Goal: Transaction & Acquisition: Subscribe to service/newsletter

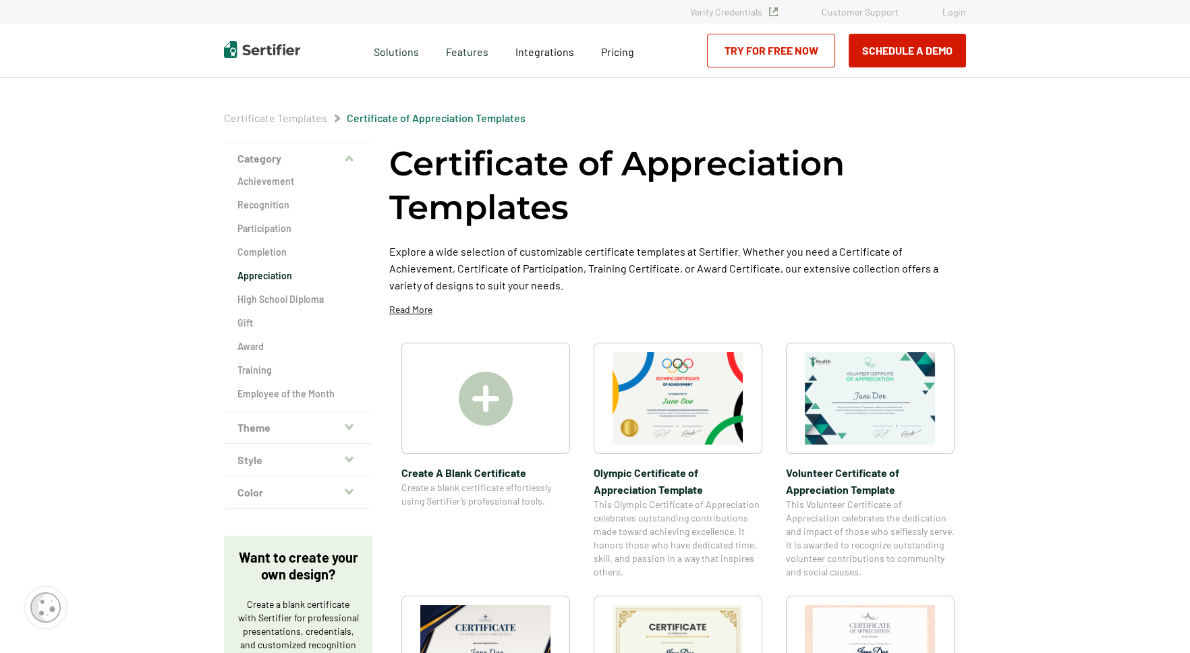
click at [769, 40] on link "Try for Free Now" at bounding box center [771, 51] width 128 height 34
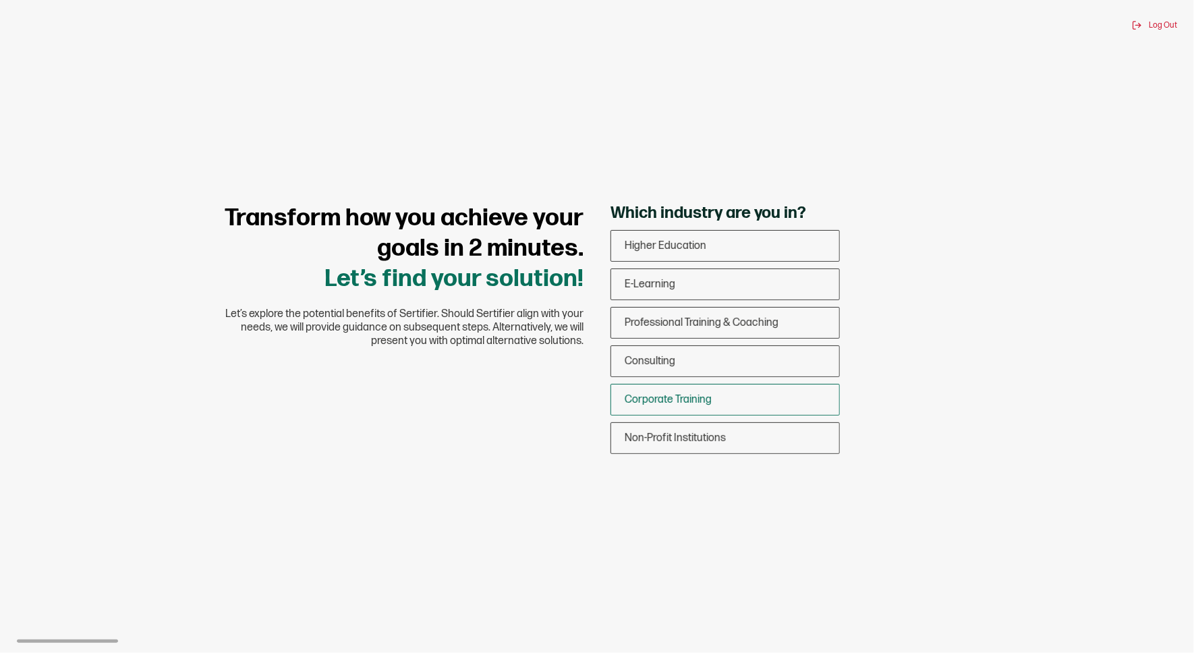
click at [693, 402] on span "Corporate Training" at bounding box center [668, 399] width 87 height 13
click at [0, 0] on input "Corporate Training" at bounding box center [0, 0] width 0 height 0
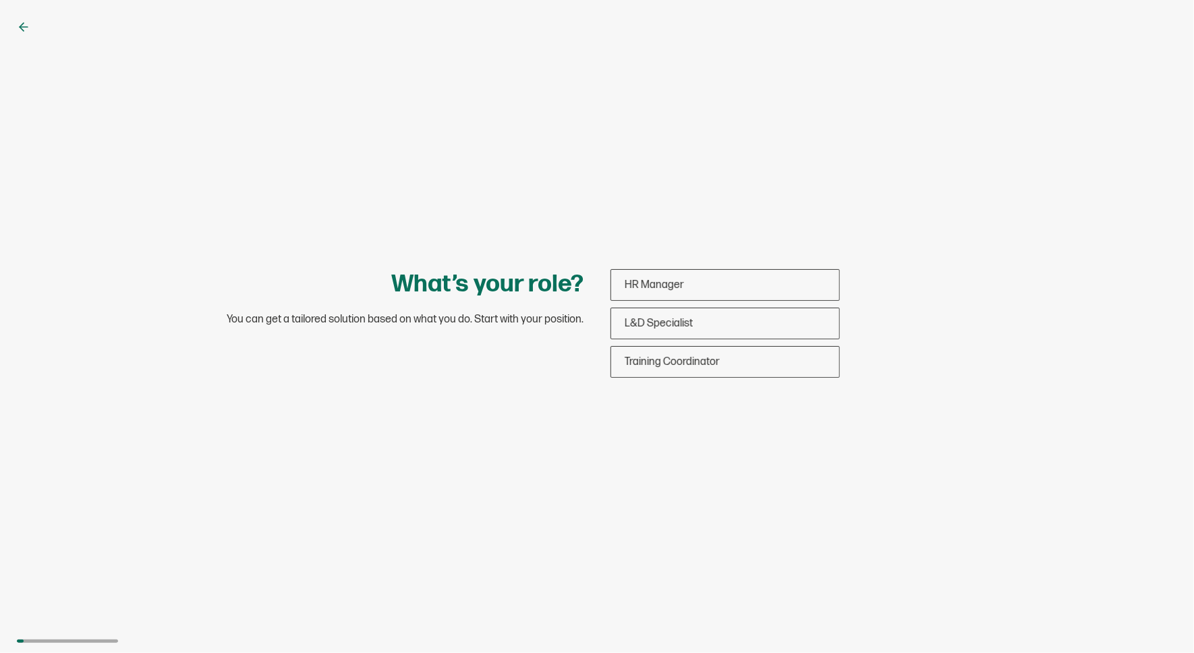
click at [23, 24] on icon at bounding box center [23, 26] width 13 height 13
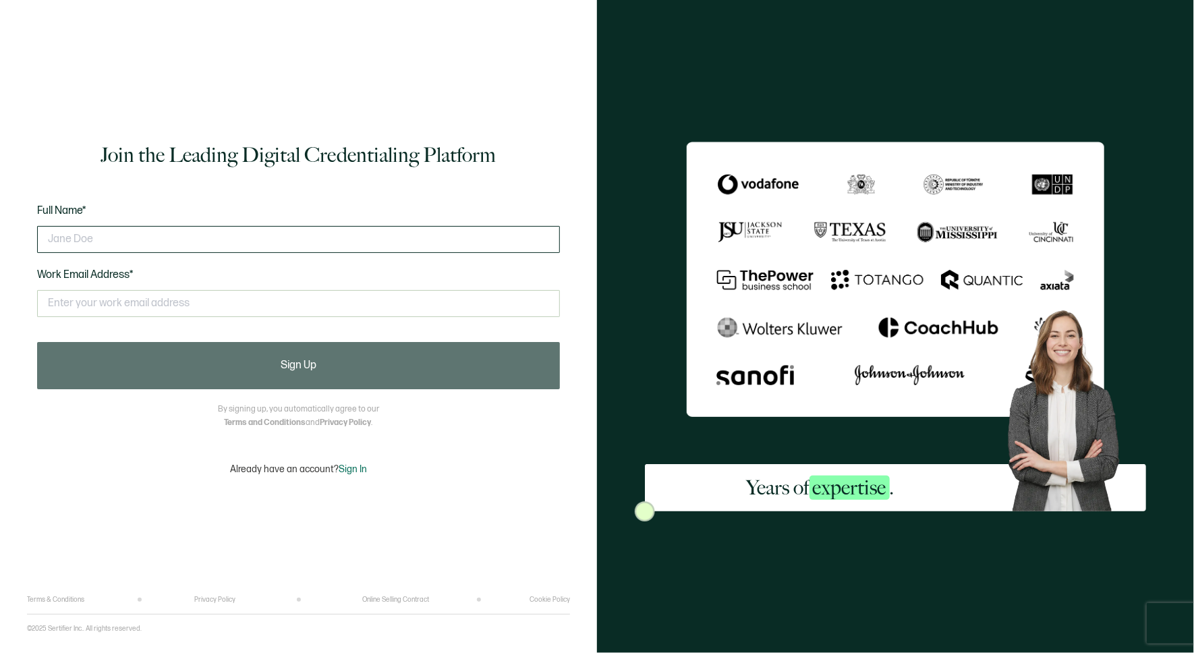
click at [76, 235] on input "text" at bounding box center [298, 239] width 523 height 27
type input "Ann Honn"
type input "Ann.Honn@iehp.org"
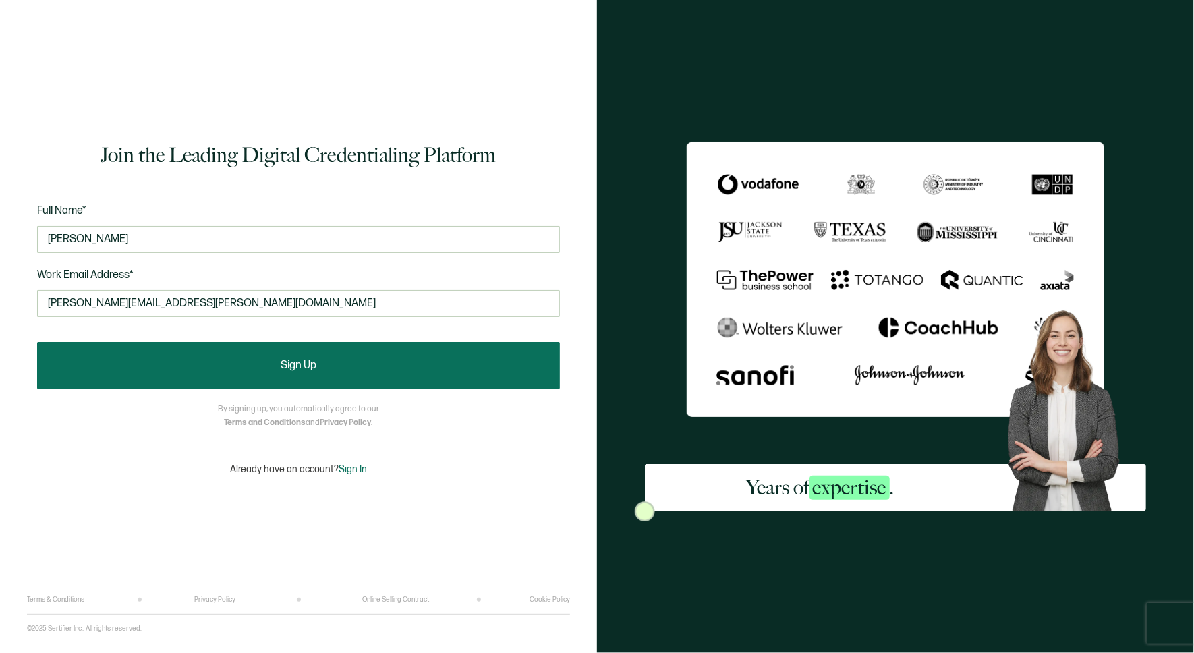
click at [284, 367] on span "Sign Up" at bounding box center [299, 365] width 36 height 11
